Goal: Information Seeking & Learning: Find specific fact

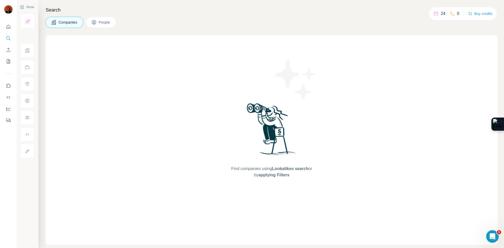
click at [130, 22] on div "Companies People" at bounding box center [272, 22] width 452 height 11
click at [102, 23] on span "People" at bounding box center [105, 22] width 12 height 5
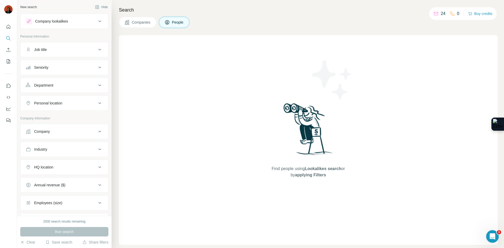
click at [83, 50] on div "Job title" at bounding box center [61, 49] width 71 height 5
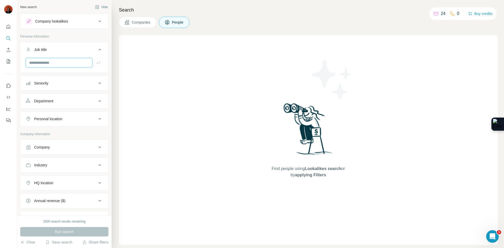
click at [59, 63] on input "text" at bounding box center [59, 62] width 67 height 9
type input "***"
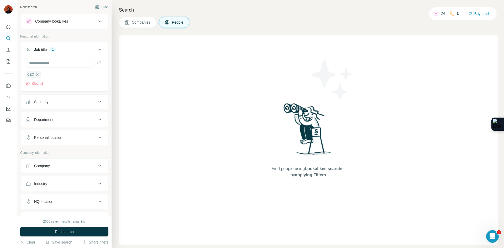
click at [62, 79] on div "CEO Clear all" at bounding box center [64, 78] width 77 height 15
click at [65, 164] on div "Company" at bounding box center [61, 165] width 71 height 5
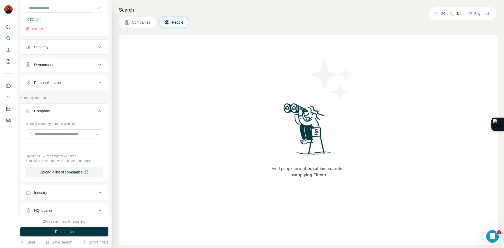
scroll to position [79, 0]
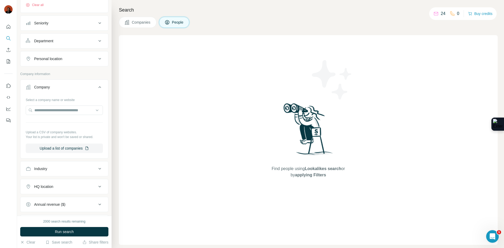
click at [54, 168] on div "Industry" at bounding box center [61, 168] width 71 height 5
click at [61, 179] on div at bounding box center [61, 181] width 65 height 9
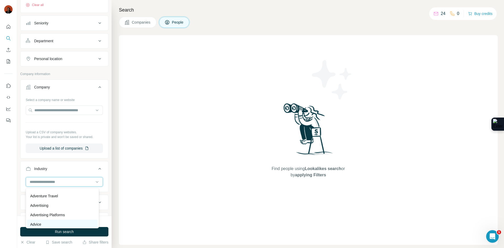
scroll to position [53, 0]
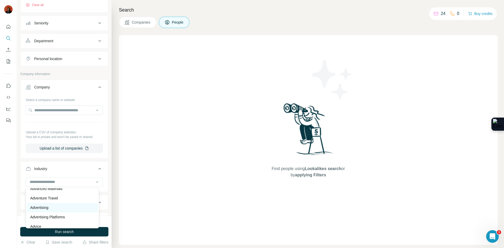
click at [50, 205] on div "Advertising" at bounding box center [62, 207] width 71 height 9
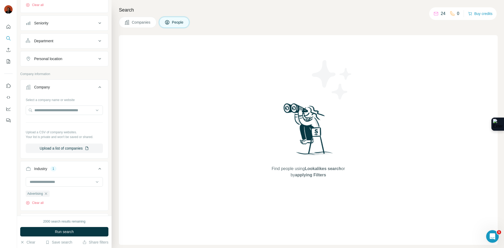
scroll to position [178, 0]
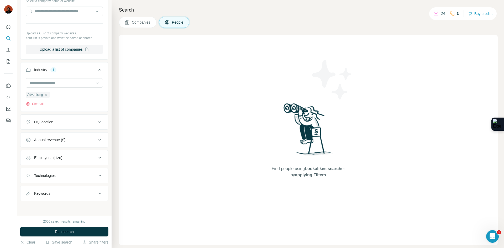
click at [69, 232] on span "Run search" at bounding box center [64, 231] width 19 height 5
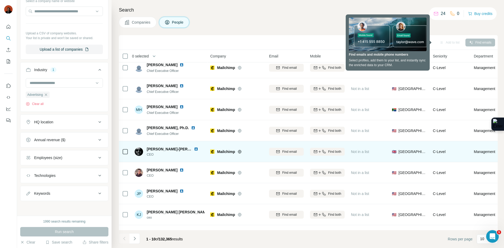
scroll to position [0, 0]
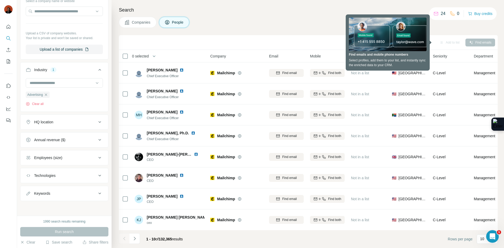
click at [304, 23] on div "Companies People" at bounding box center [308, 22] width 379 height 11
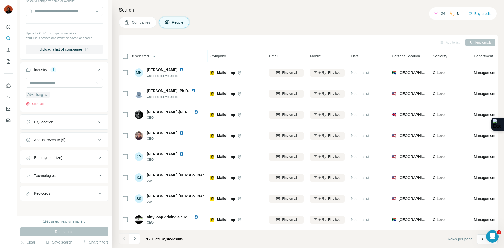
scroll to position [45, 0]
click at [143, 22] on span "Companies" at bounding box center [141, 22] width 19 height 5
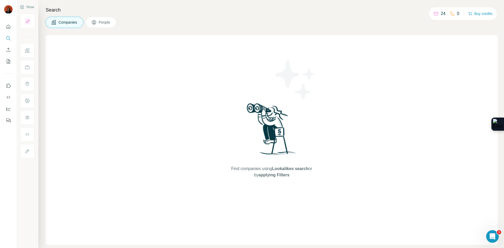
scroll to position [0, 0]
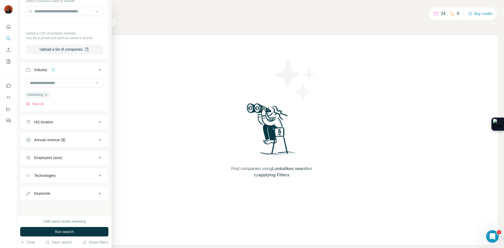
scroll to position [62, 0]
click at [61, 174] on div "Technologies" at bounding box center [61, 175] width 71 height 5
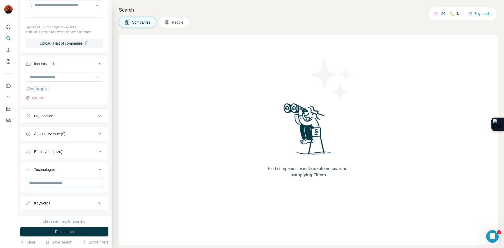
scroll to position [77, 0]
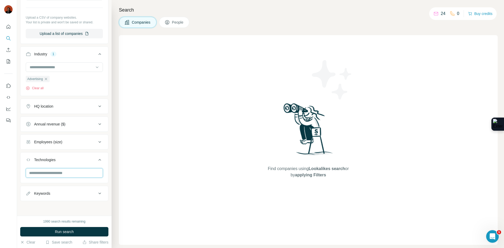
click at [60, 174] on input "text" at bounding box center [64, 172] width 77 height 9
type input "*****"
click at [137, 168] on div "Find companies using Lookalikes search or by applying Filters" at bounding box center [308, 140] width 379 height 210
click at [149, 180] on div "Find companies using Lookalikes search or by applying Filters" at bounding box center [308, 140] width 379 height 210
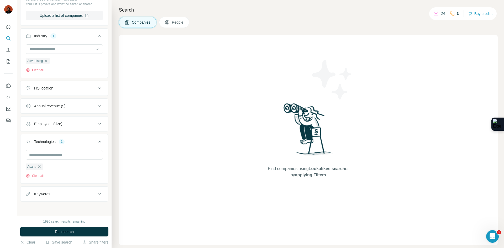
scroll to position [96, 0]
click at [64, 192] on div "Keywords" at bounding box center [61, 193] width 71 height 5
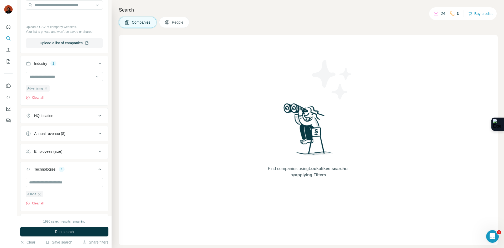
scroll to position [60, 0]
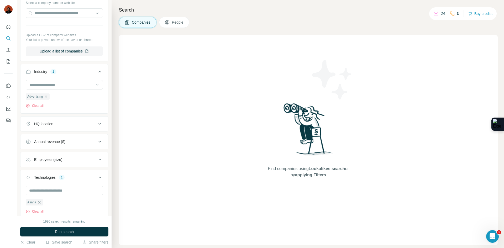
click at [71, 157] on div "Employees (size)" at bounding box center [61, 159] width 71 height 5
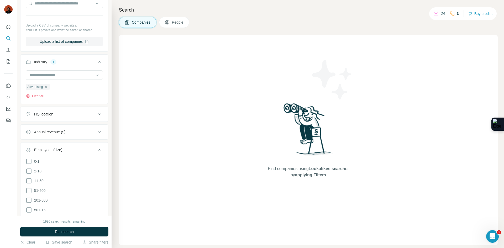
scroll to position [112, 0]
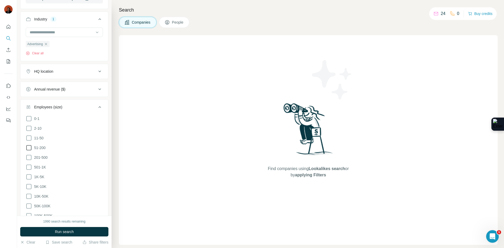
click at [29, 148] on icon at bounding box center [29, 148] width 6 height 6
click at [29, 156] on icon at bounding box center [29, 157] width 6 height 6
click at [29, 166] on icon at bounding box center [29, 167] width 6 height 6
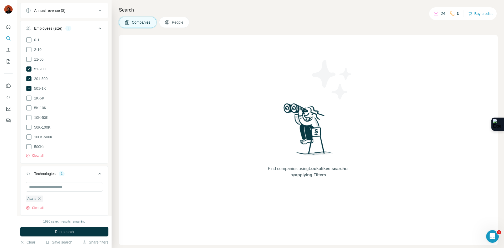
scroll to position [138, 0]
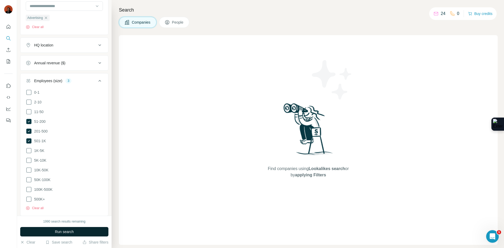
click at [74, 232] on span "Run search" at bounding box center [64, 231] width 19 height 5
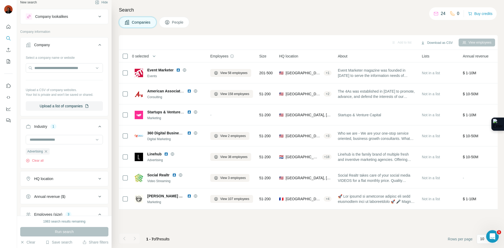
scroll to position [0, 0]
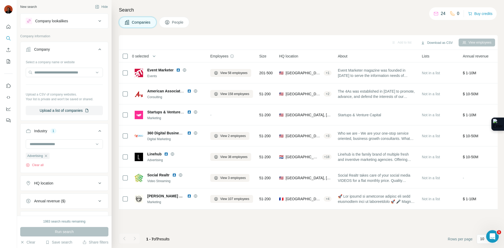
click at [47, 156] on icon "button" at bounding box center [46, 156] width 2 height 2
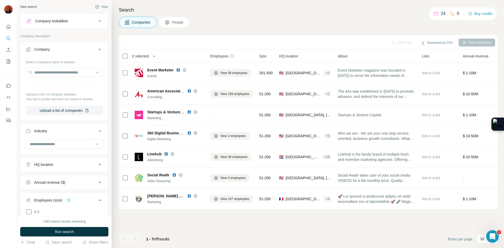
click at [75, 229] on button "Run search" at bounding box center [64, 231] width 88 height 9
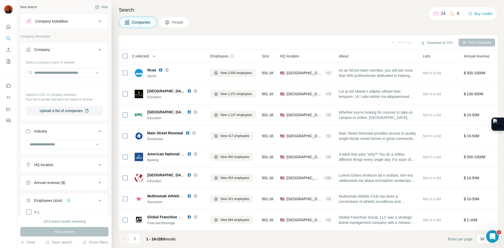
click at [133, 47] on div "Add to list Download as CSV View employees" at bounding box center [308, 42] width 379 height 15
